Goal: Transaction & Acquisition: Purchase product/service

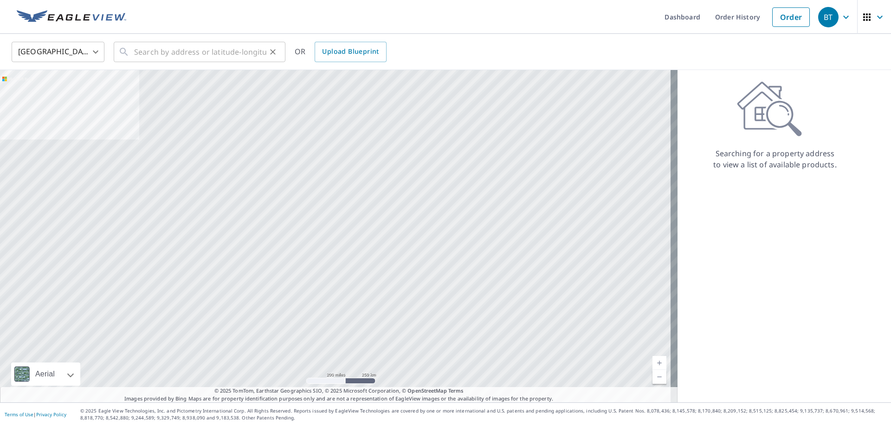
click at [130, 46] on div "​" at bounding box center [200, 52] width 172 height 20
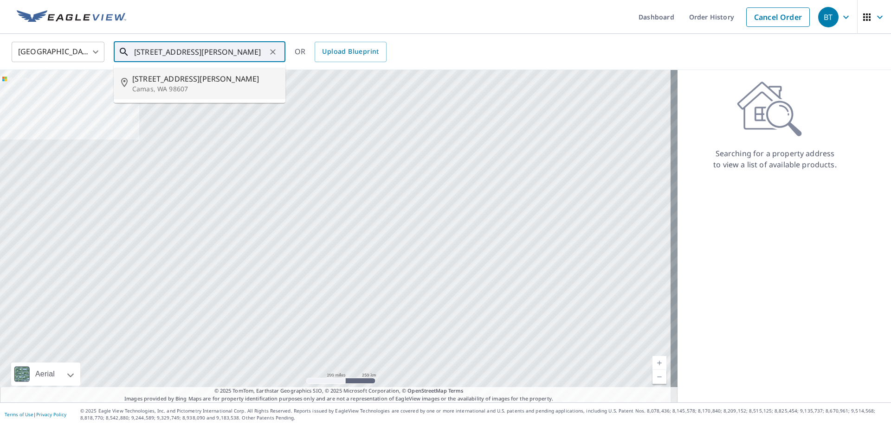
click at [147, 86] on p "Camas, WA 98607" at bounding box center [205, 88] width 146 height 9
type input "[STREET_ADDRESS][PERSON_NAME]"
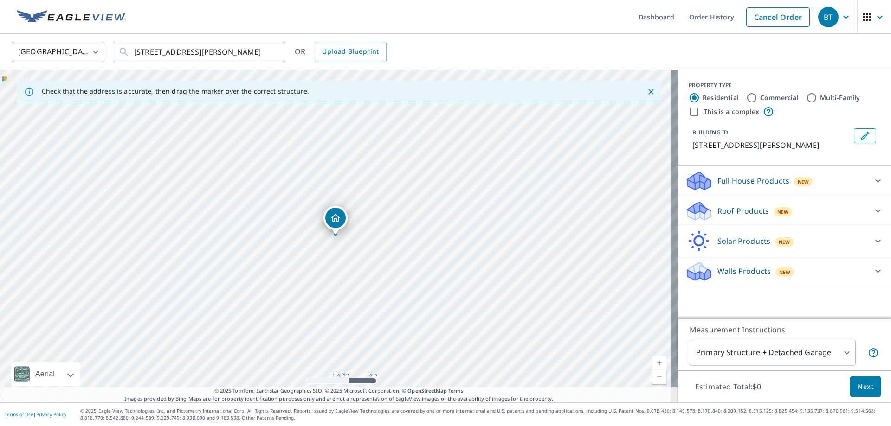
click at [743, 205] on div "Roof Products New" at bounding box center [776, 211] width 182 height 22
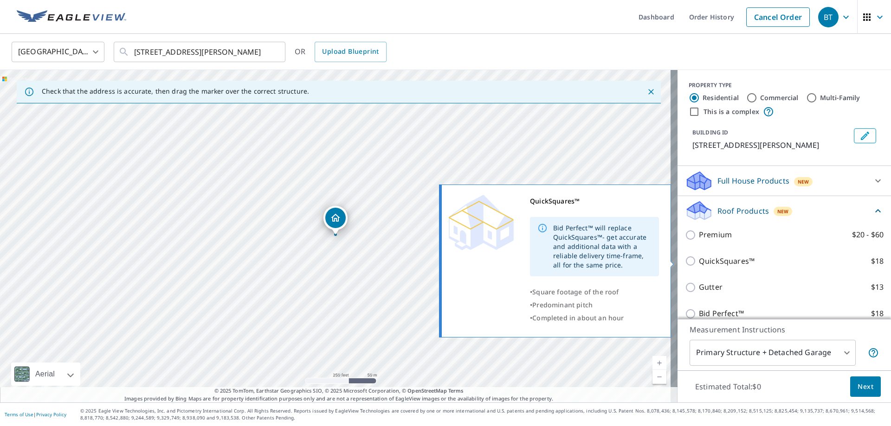
click at [702, 264] on p "QuickSquares™" at bounding box center [727, 262] width 56 height 12
click at [699, 264] on input "QuickSquares™ $18" at bounding box center [692, 261] width 14 height 11
checkbox input "true"
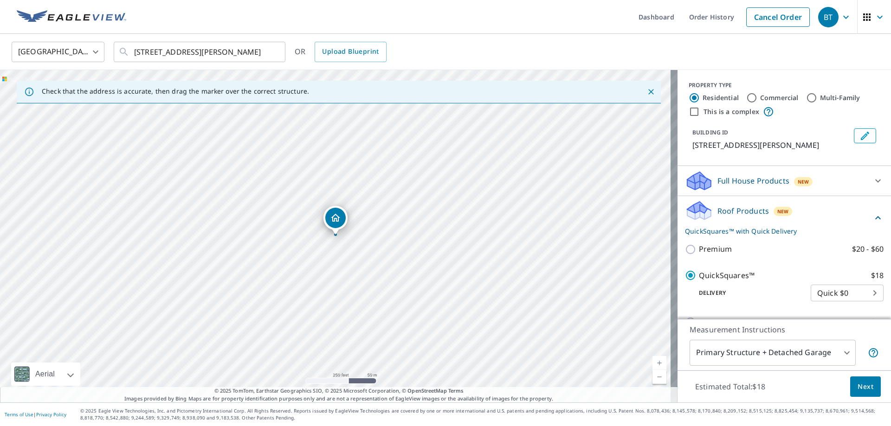
click at [858, 384] on span "Next" at bounding box center [866, 387] width 16 height 12
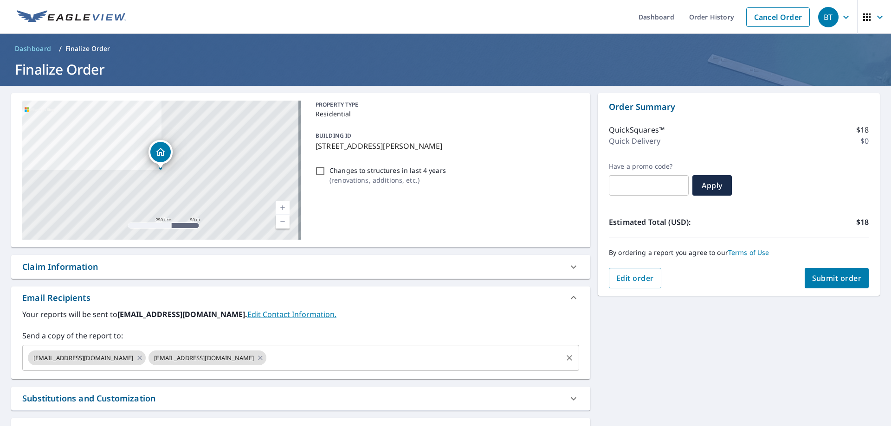
click at [286, 353] on input "text" at bounding box center [414, 358] width 293 height 18
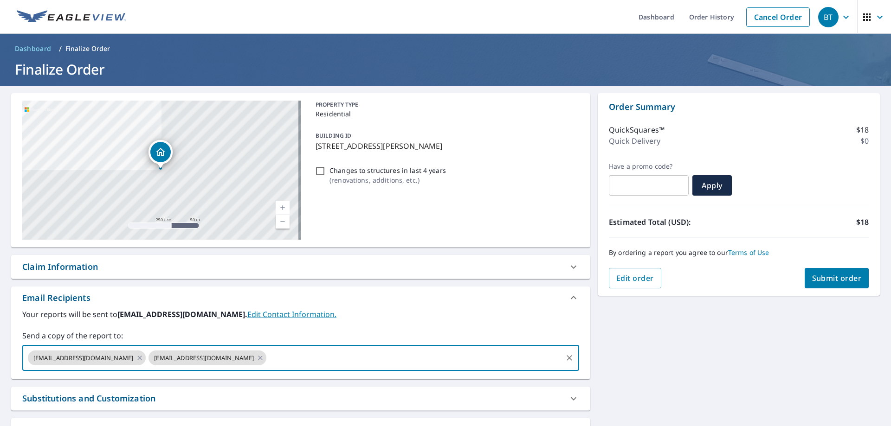
paste input "[EMAIL_ADDRESS][DOMAIN_NAME]"
type input "[EMAIL_ADDRESS][DOMAIN_NAME]"
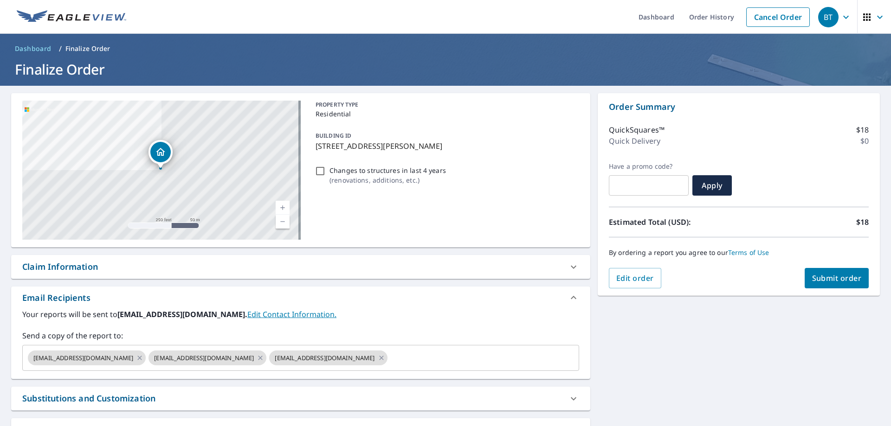
click at [258, 276] on div "Claim Information" at bounding box center [300, 267] width 579 height 24
checkbox input "true"
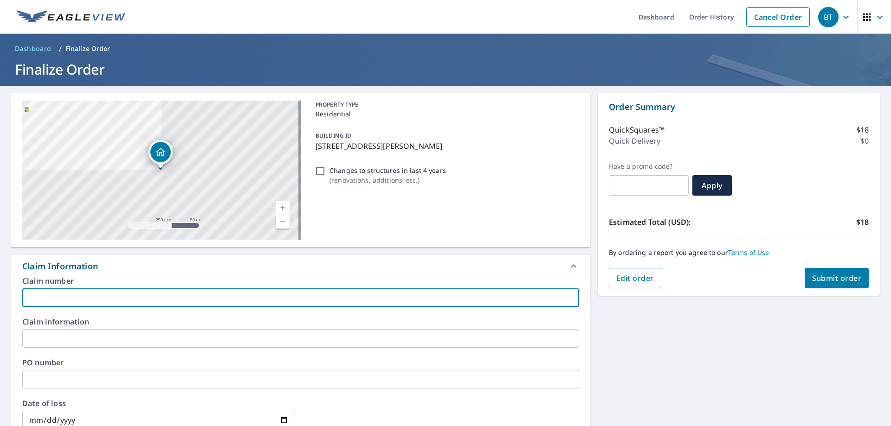
click at [212, 300] on input "text" at bounding box center [300, 298] width 557 height 19
type input "QCC"
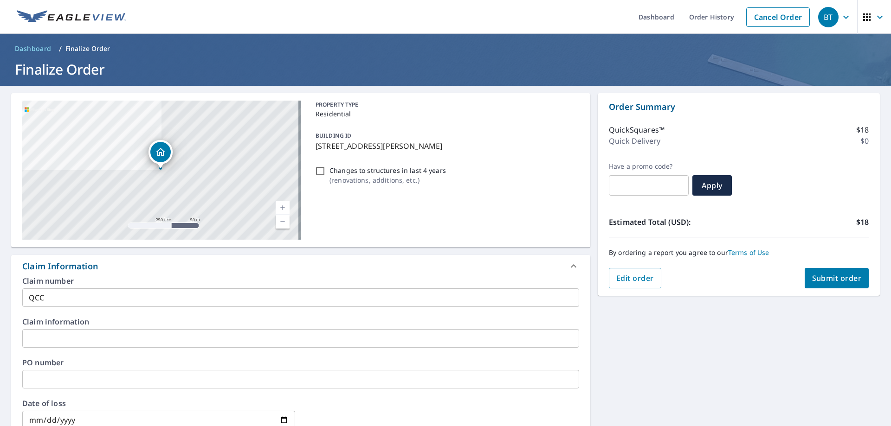
click at [807, 291] on div "Order Summary QuickSquares™ $18 Quick Delivery $0 Have a promo code? ​ Apply Es…" at bounding box center [739, 194] width 282 height 203
click at [812, 287] on button "Submit order" at bounding box center [837, 278] width 65 height 20
checkbox input "true"
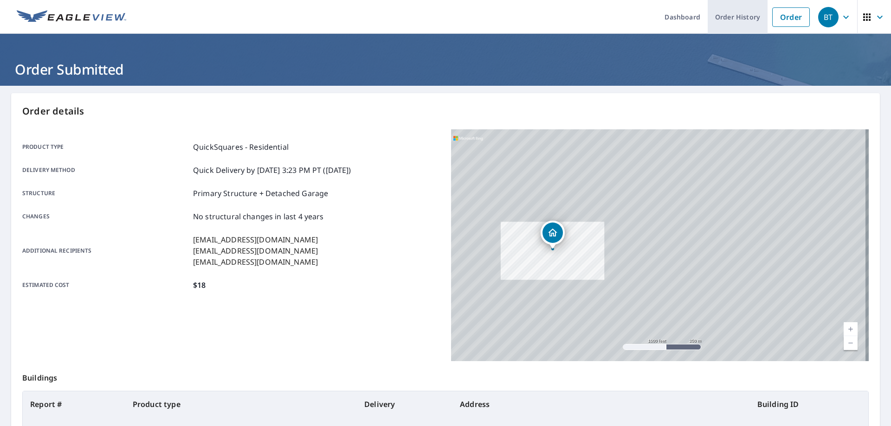
click at [741, 16] on link "Order History" at bounding box center [738, 17] width 60 height 34
